Goal: Task Accomplishment & Management: Complete application form

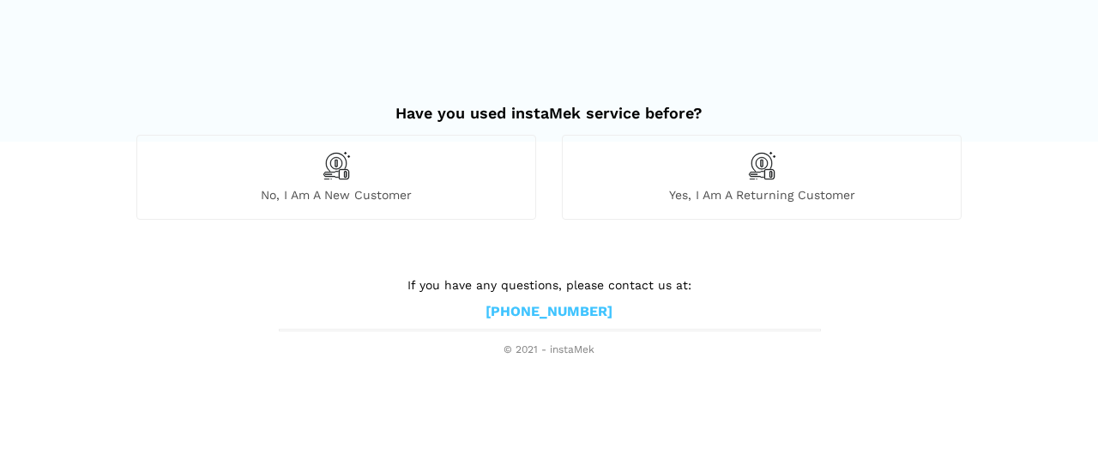
click at [331, 190] on span "No, I am a new customer" at bounding box center [336, 194] width 398 height 15
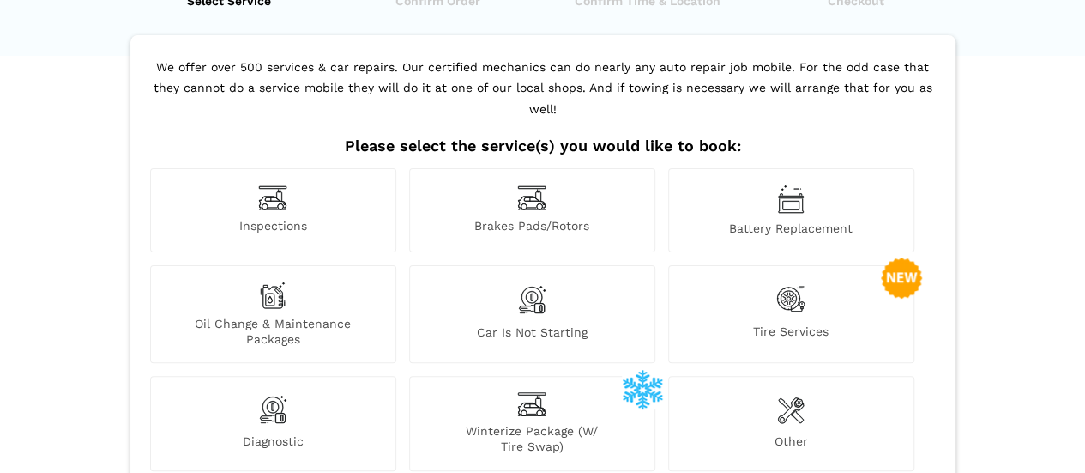
scroll to position [172, 0]
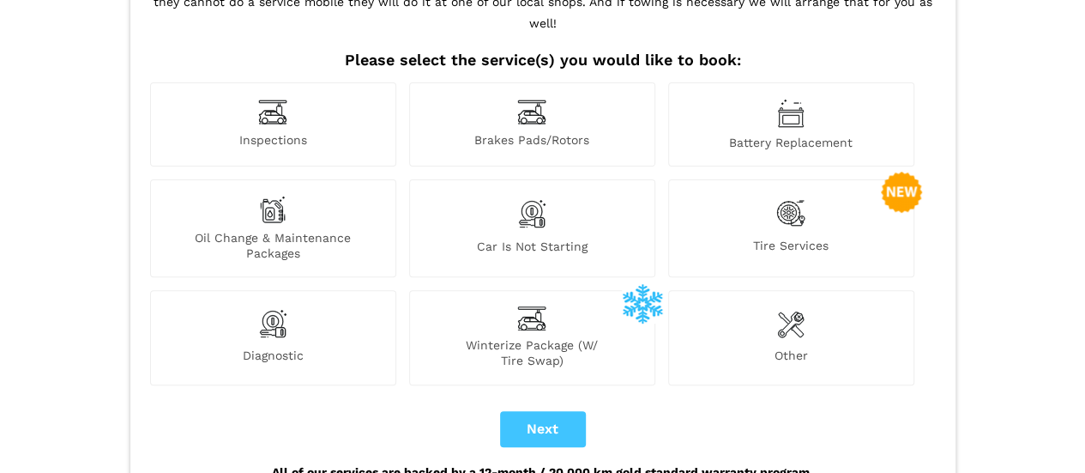
click at [540, 196] on img at bounding box center [531, 214] width 29 height 36
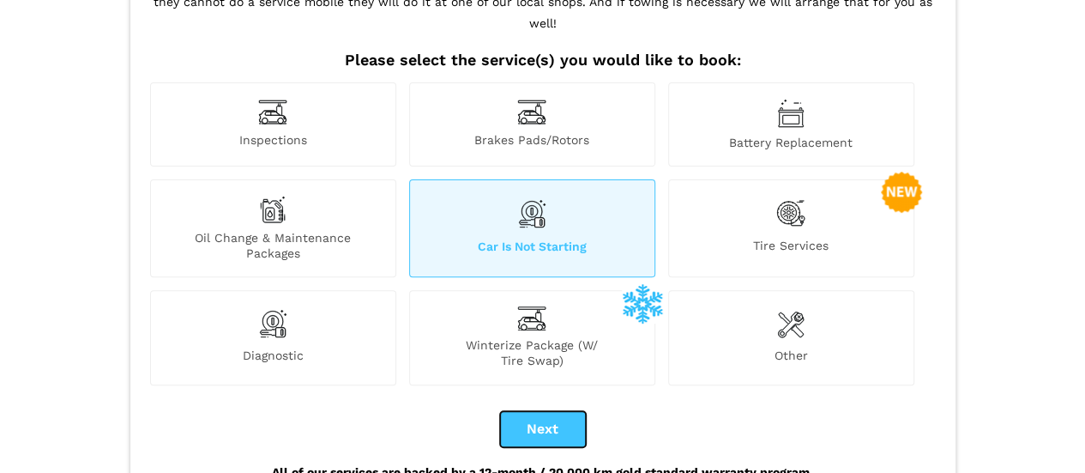
click at [534, 411] on button "Next" at bounding box center [543, 429] width 86 height 36
checkbox input "true"
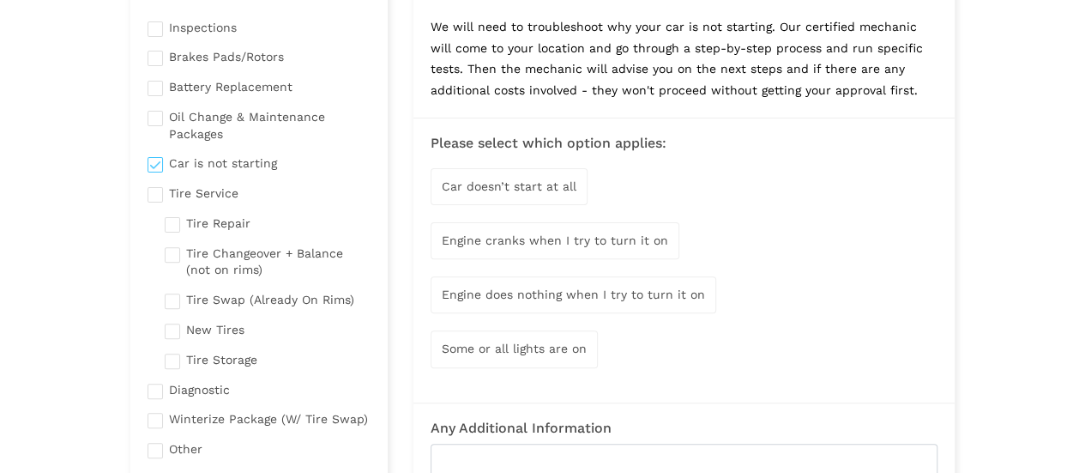
click at [679, 296] on span "Engine does nothing when I try to turn it on" at bounding box center [573, 294] width 263 height 14
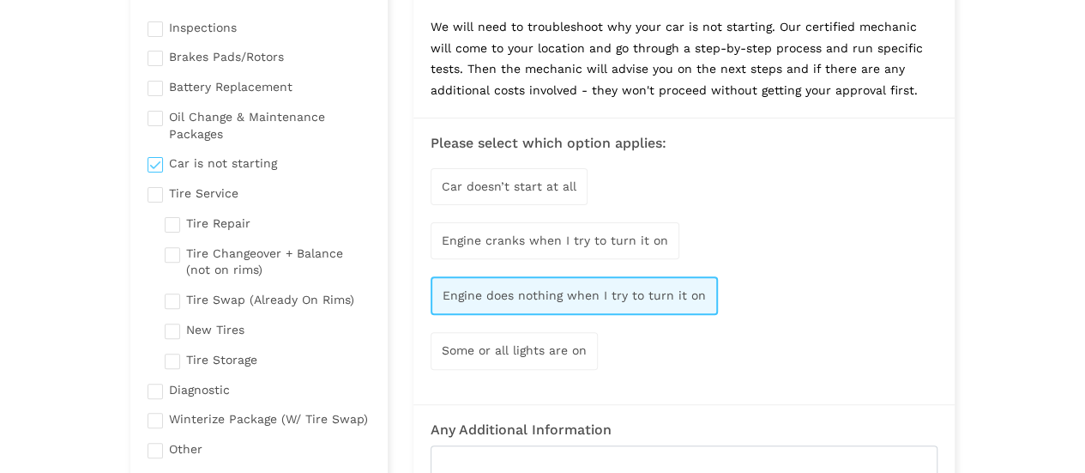
click at [575, 352] on span "Some or all lights are on" at bounding box center [514, 350] width 145 height 14
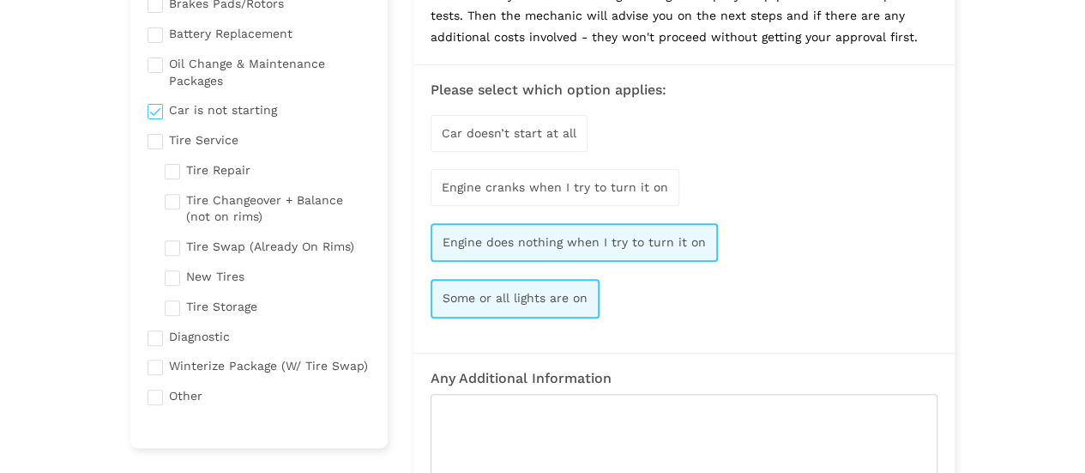
scroll to position [343, 0]
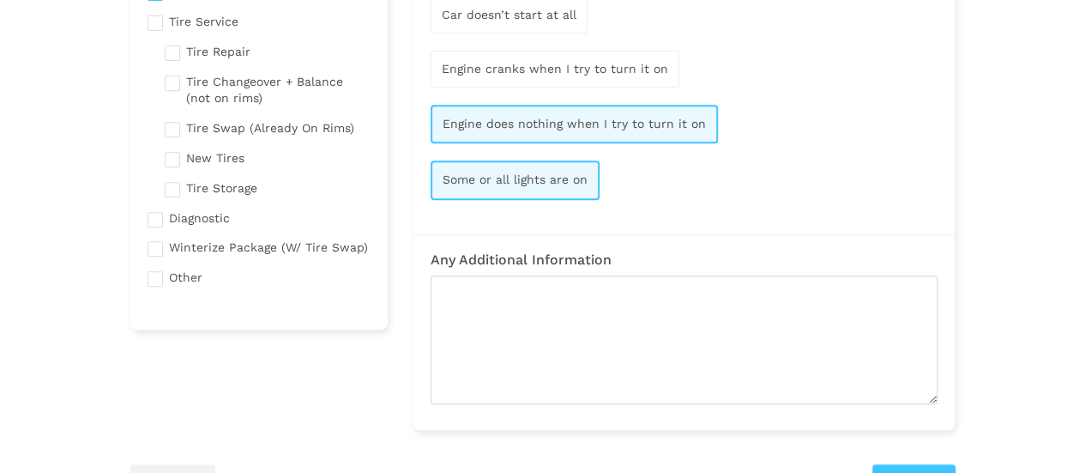
click at [1050, 286] on lik "Have you used instaMek service before? No, I am a new customer Yes, I am a retu…" at bounding box center [542, 199] width 1085 height 997
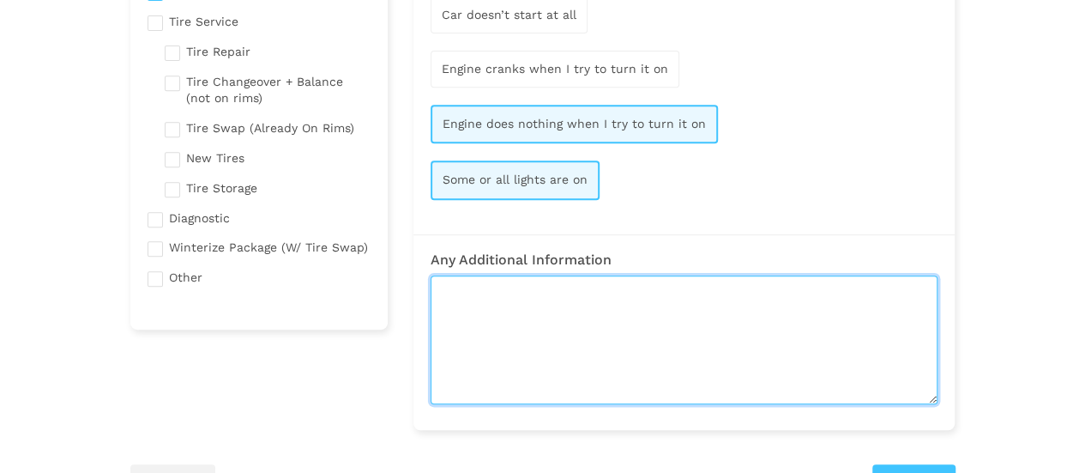
paste textarea "I have a 2009 Toyota Yaris that won't start. I tried getting a battery boost, b…"
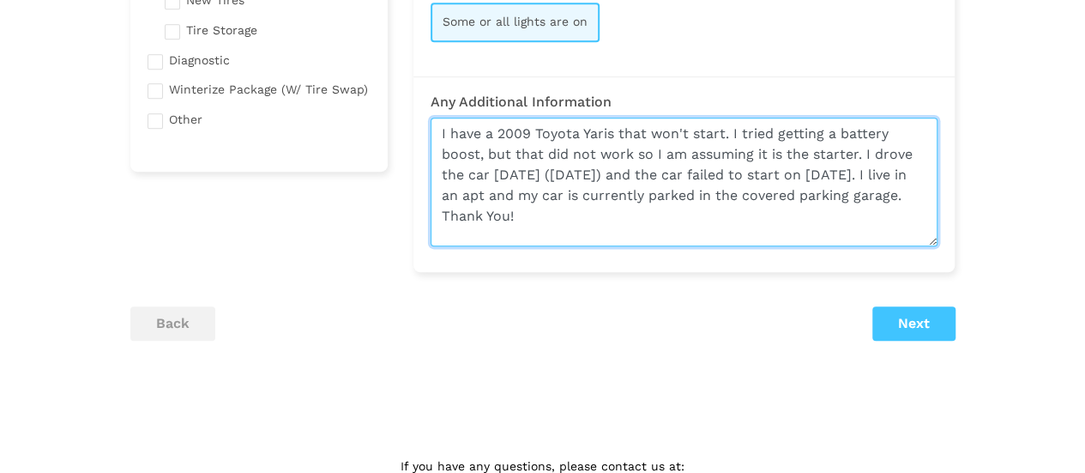
scroll to position [515, 0]
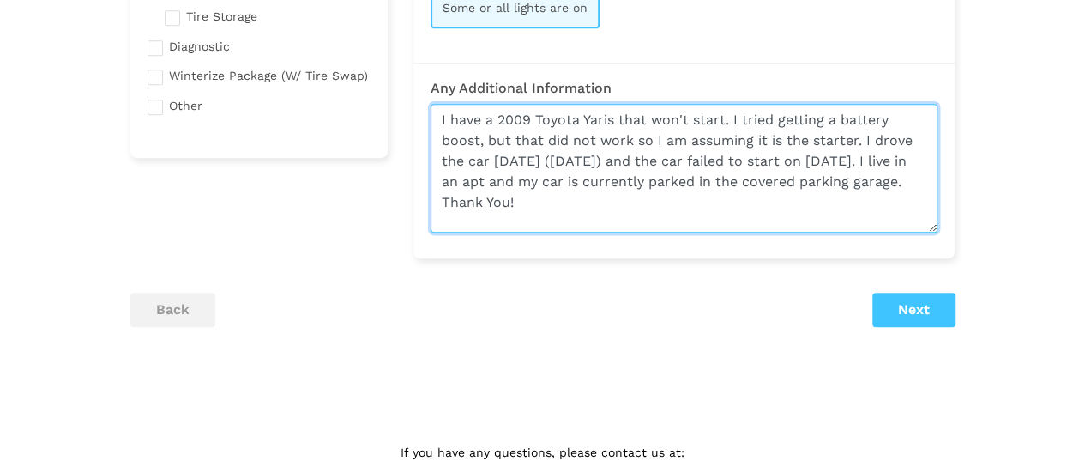
type textarea "I have a 2009 Toyota Yaris that won't start. I tried getting a battery boost, b…"
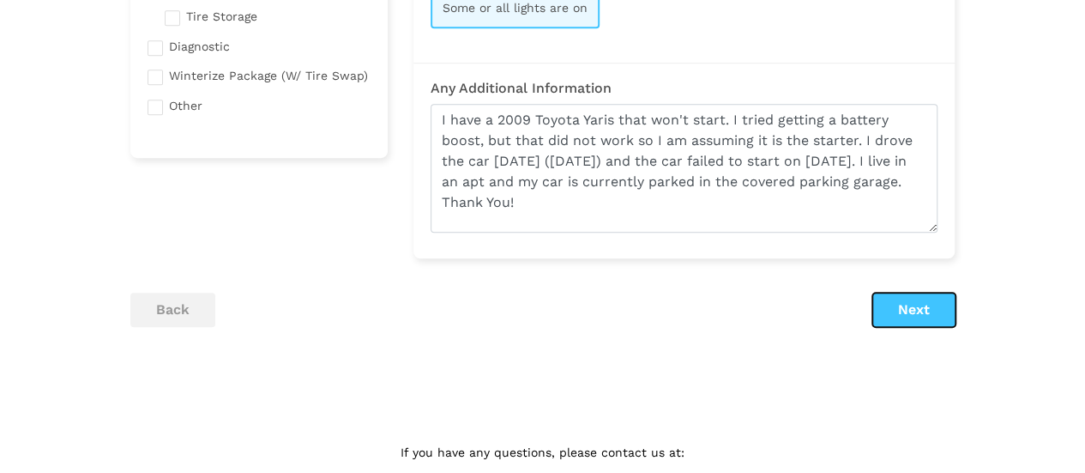
click at [912, 312] on button "Next" at bounding box center [913, 309] width 83 height 34
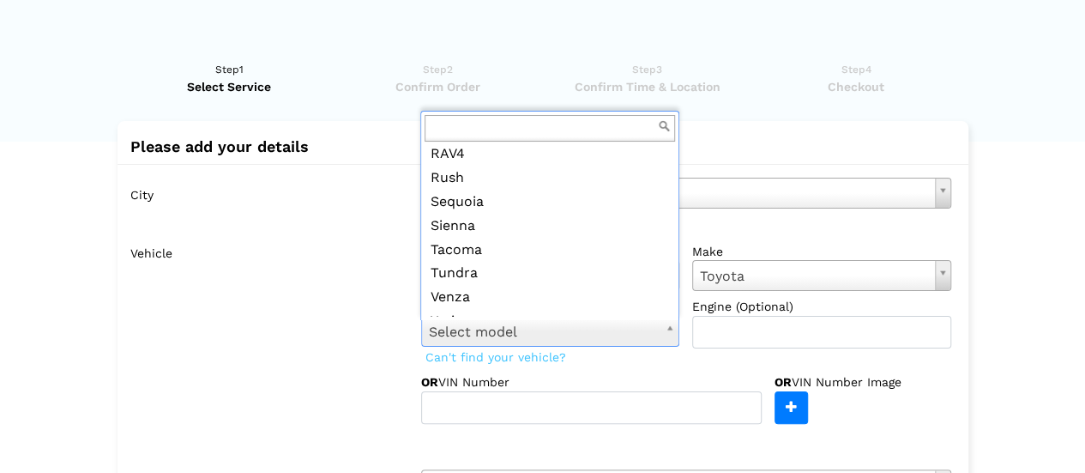
scroll to position [353, 0]
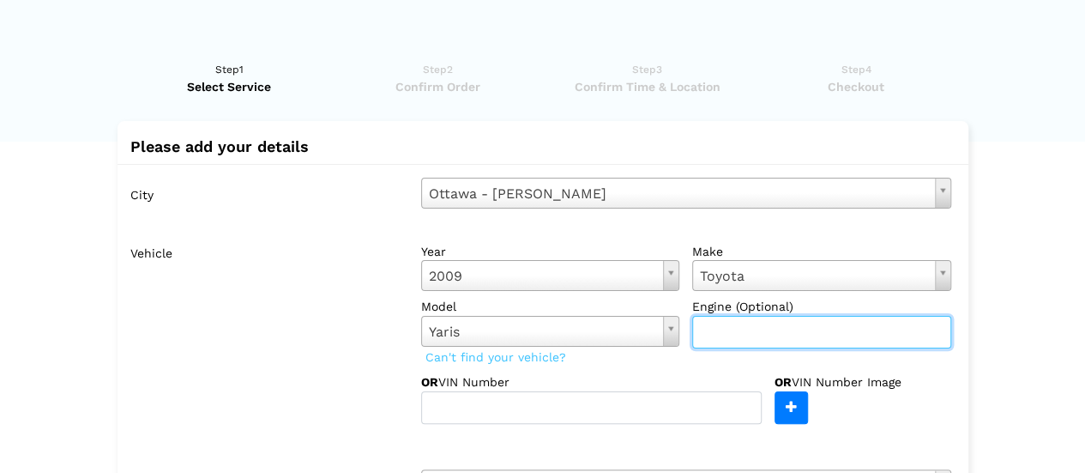
click at [881, 335] on input "text" at bounding box center [821, 332] width 259 height 33
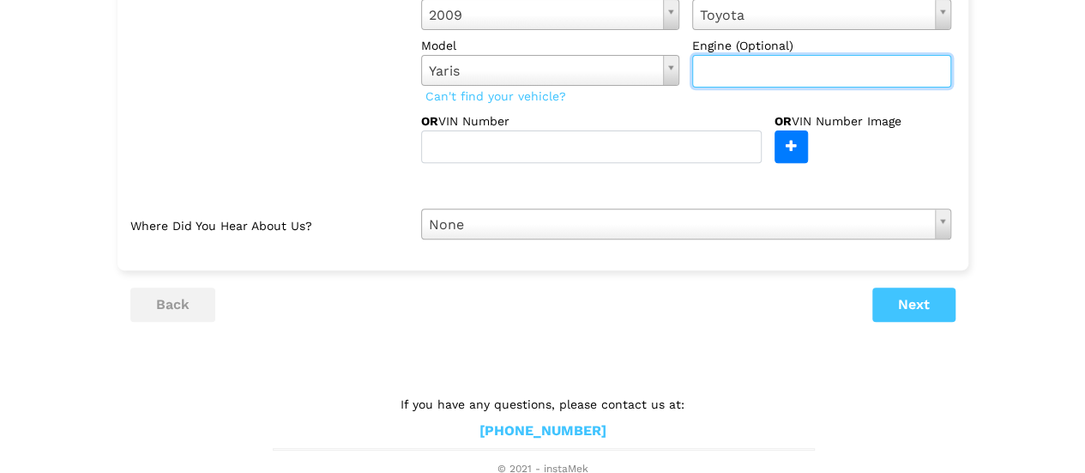
scroll to position [263, 0]
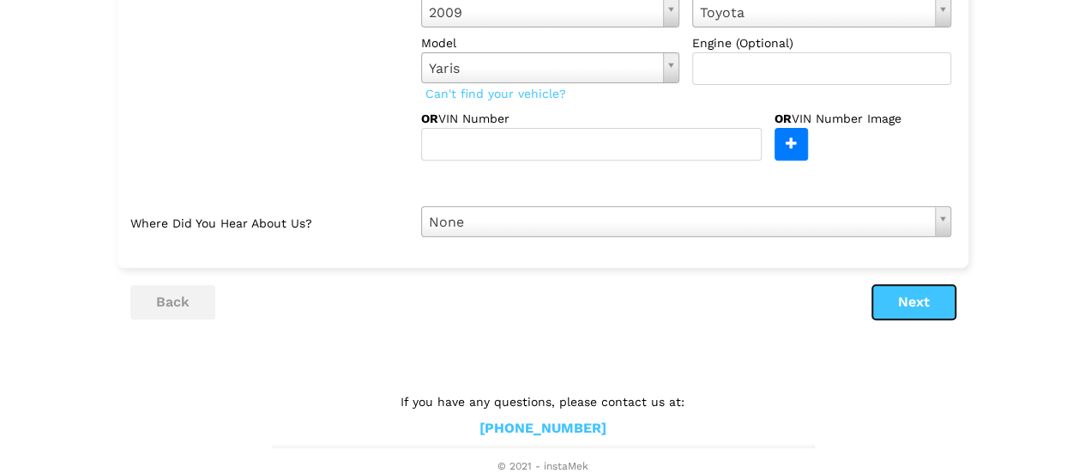
click at [924, 297] on button "Next" at bounding box center [913, 302] width 83 height 34
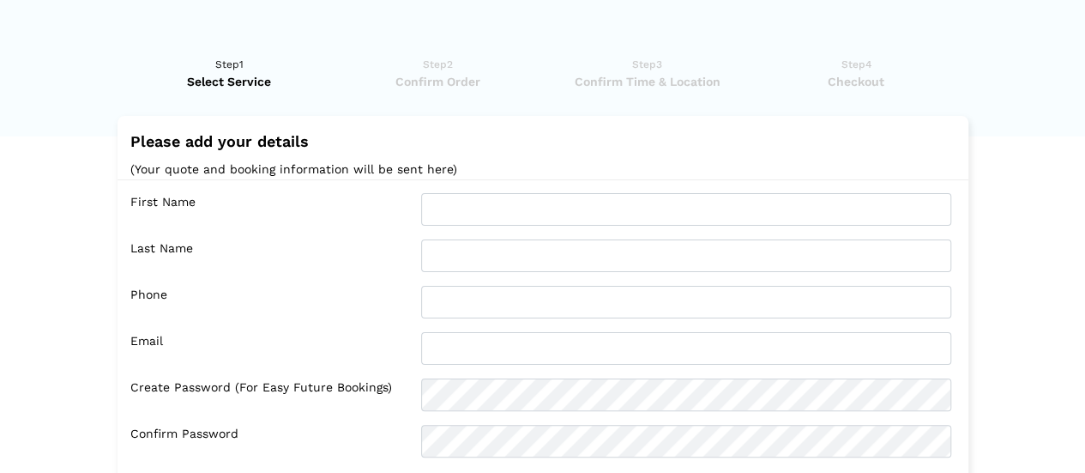
scroll to position [0, 0]
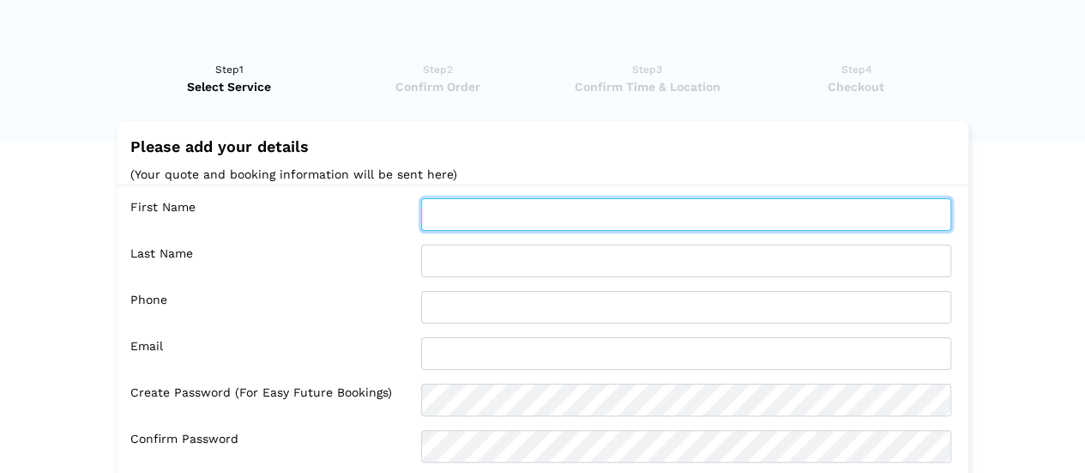
click at [602, 214] on input "text" at bounding box center [686, 214] width 530 height 33
type input "[PERSON_NAME]"
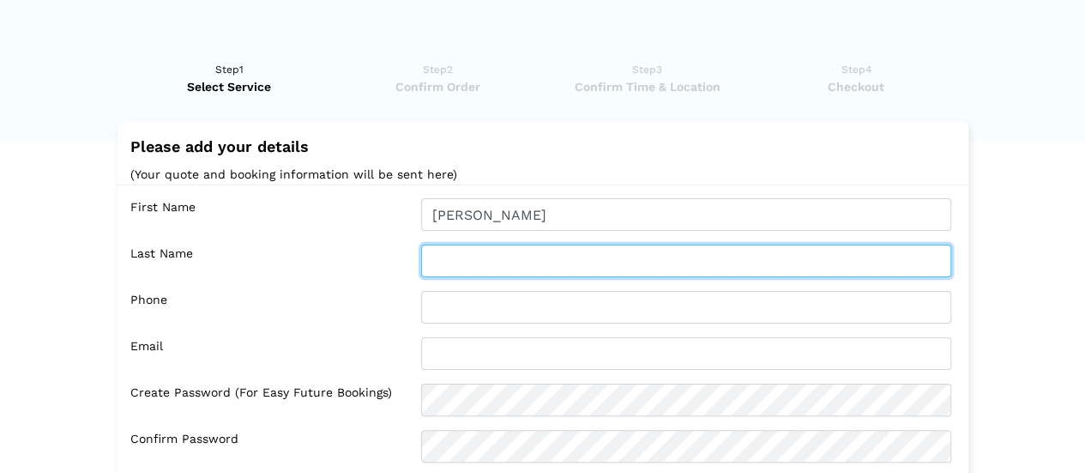
click at [537, 271] on input "text" at bounding box center [686, 260] width 530 height 33
type input "[PERSON_NAME]"
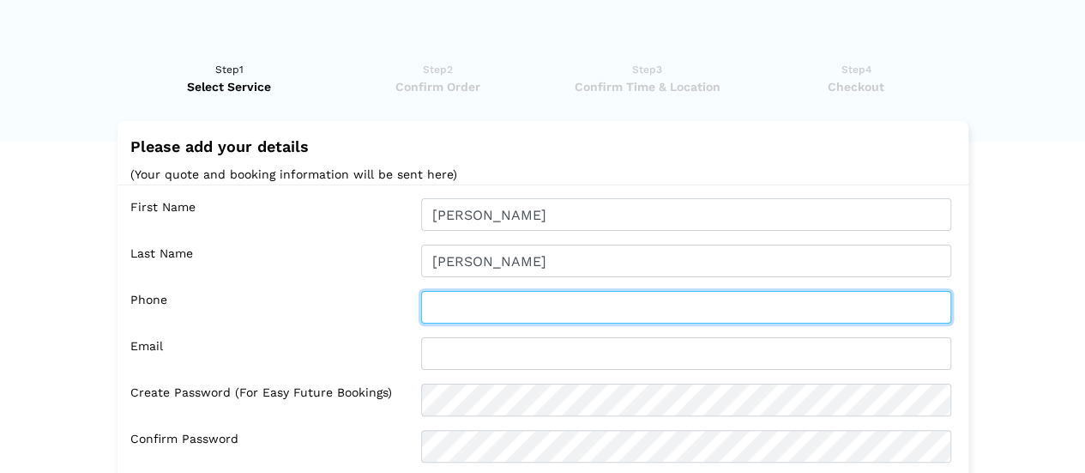
click at [522, 302] on input "text" at bounding box center [686, 307] width 530 height 33
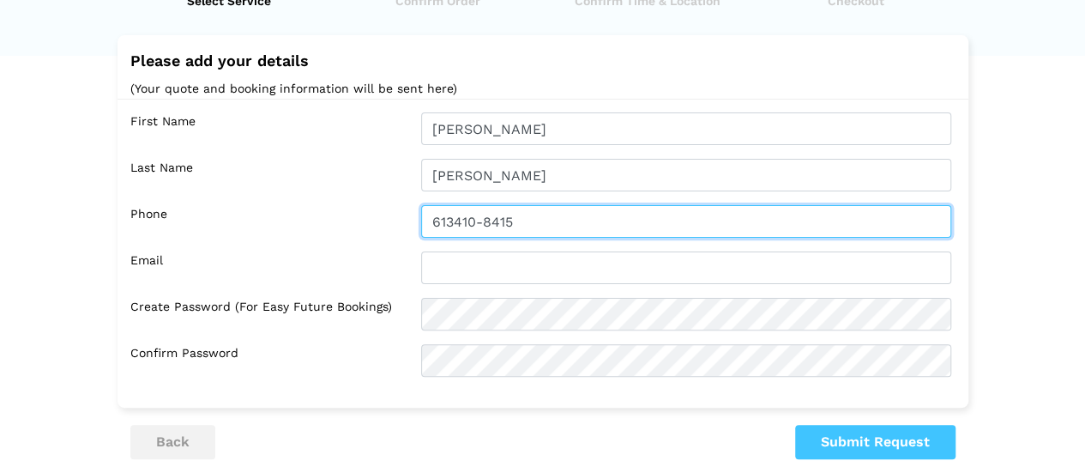
type input "613410-8415"
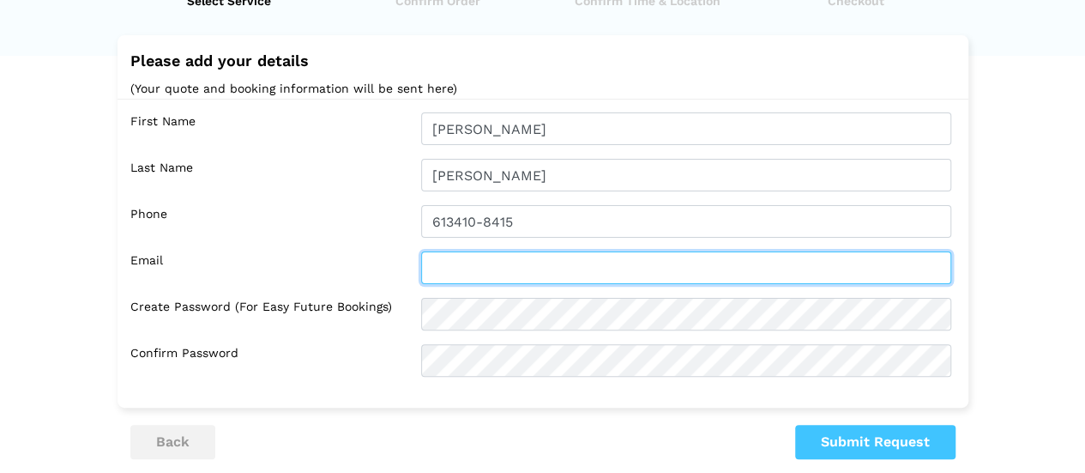
click at [530, 267] on input "text" at bounding box center [686, 267] width 530 height 33
type input "[EMAIL_ADDRESS][DOMAIN_NAME]"
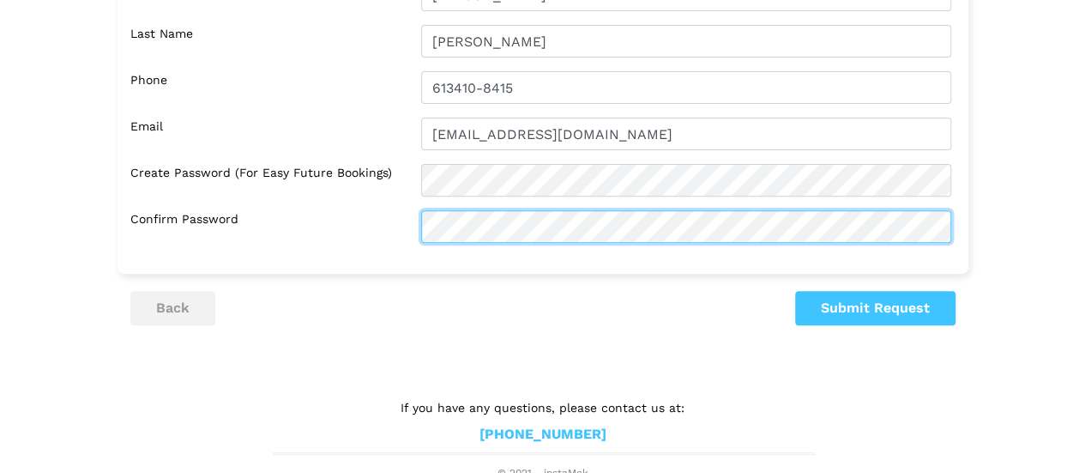
scroll to position [226, 0]
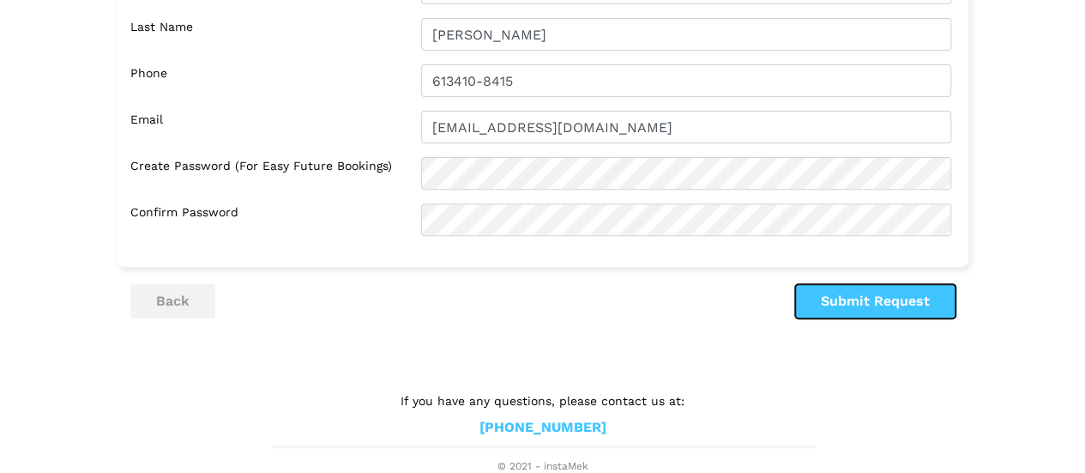
click at [901, 308] on button "Submit Request" at bounding box center [875, 301] width 160 height 34
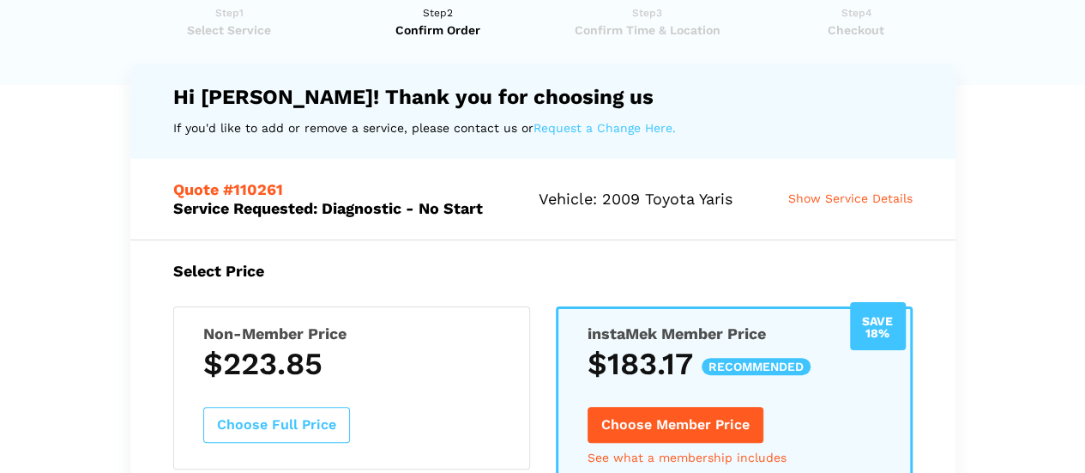
scroll to position [0, 0]
